Goal: Task Accomplishment & Management: Use online tool/utility

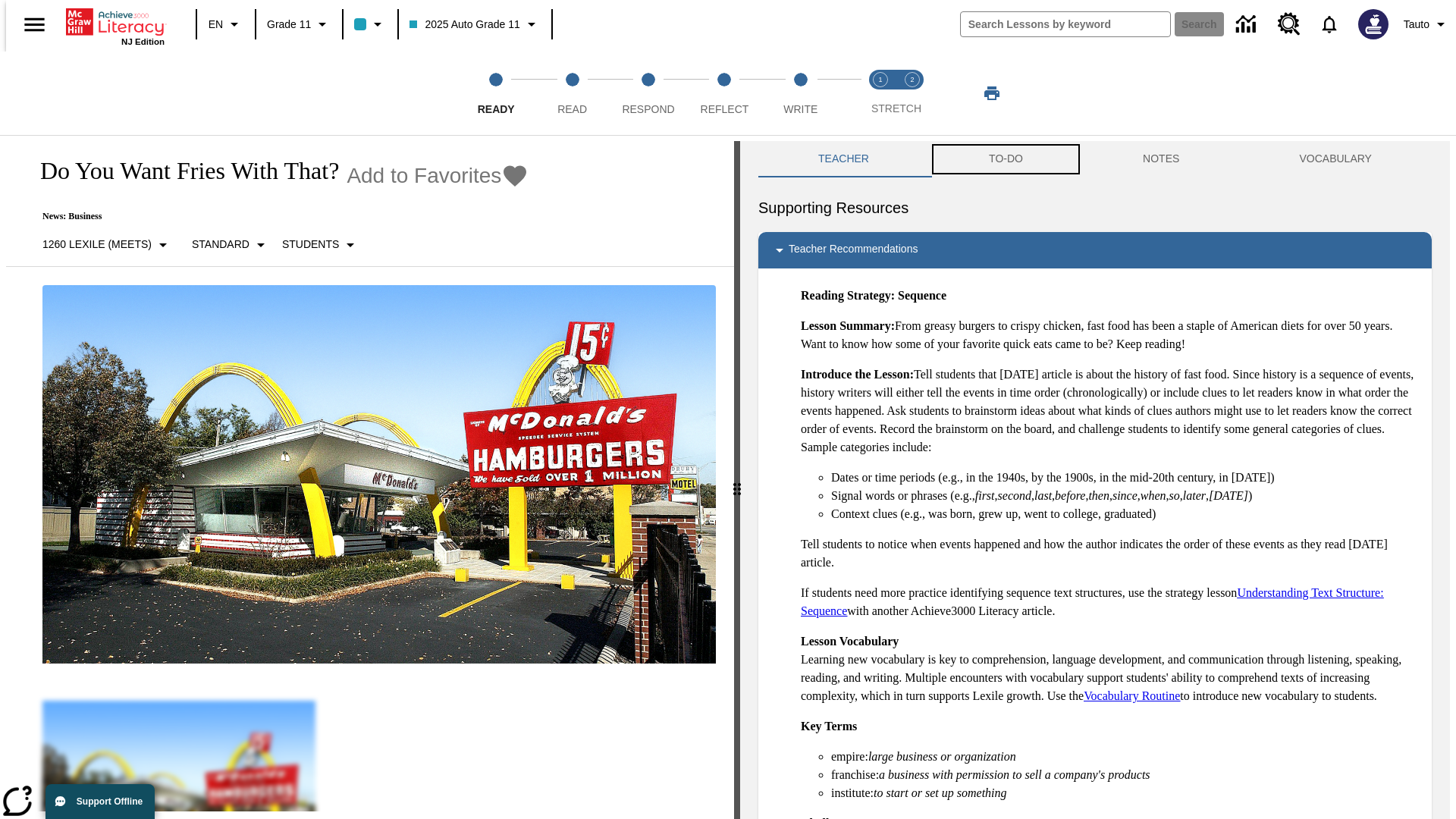
click at [1005, 159] on button "TO-DO" at bounding box center [1006, 160] width 154 height 37
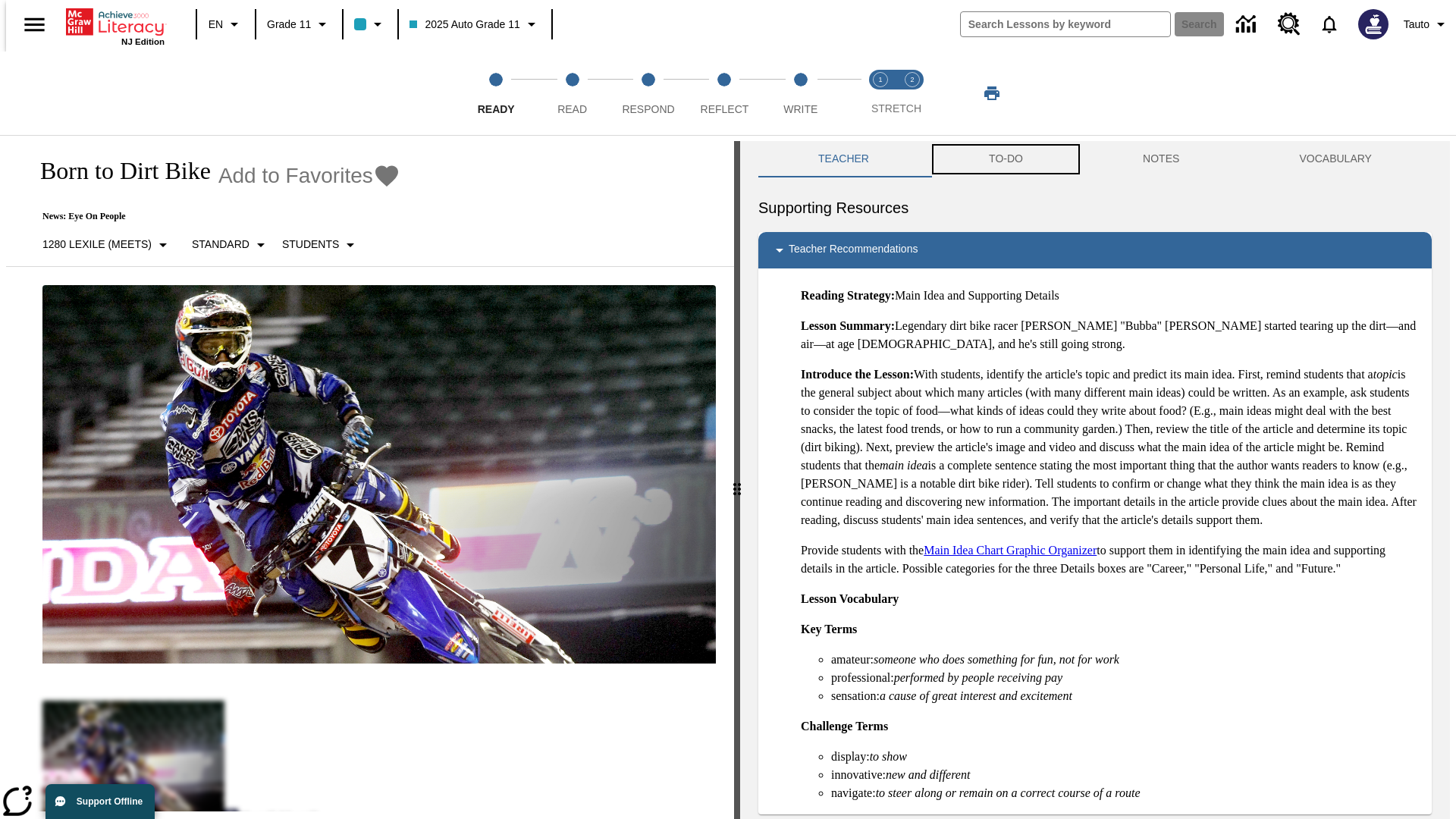
click at [1005, 159] on button "TO-DO" at bounding box center [1006, 160] width 154 height 37
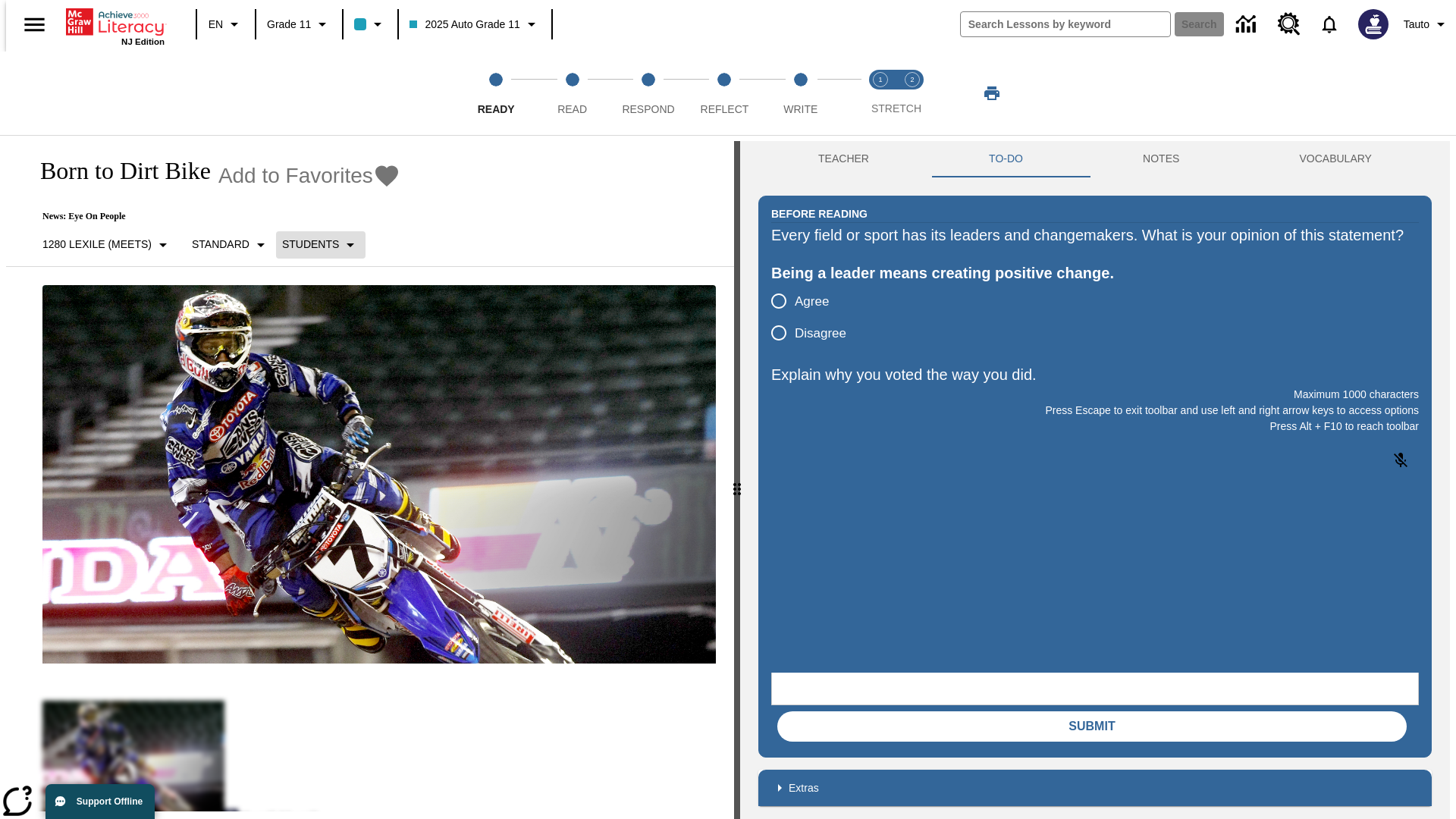
click at [312, 244] on p "Students" at bounding box center [310, 244] width 57 height 16
